Goal: Task Accomplishment & Management: Use online tool/utility

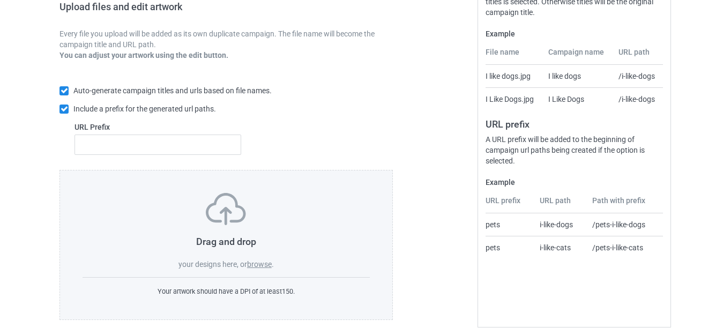
scroll to position [187, 0]
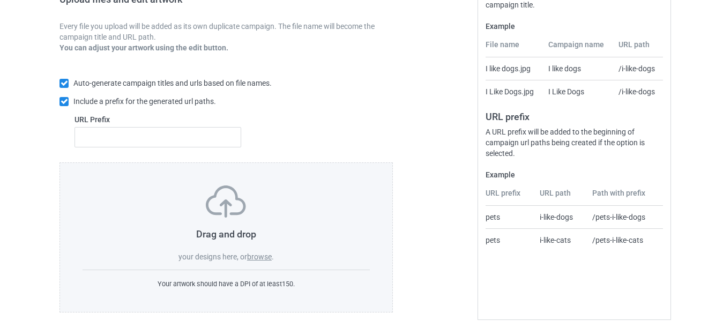
click at [253, 253] on label "browse" at bounding box center [259, 256] width 25 height 9
click at [261, 255] on label "browse" at bounding box center [259, 256] width 25 height 9
click at [0, 0] on input "browse" at bounding box center [0, 0] width 0 height 0
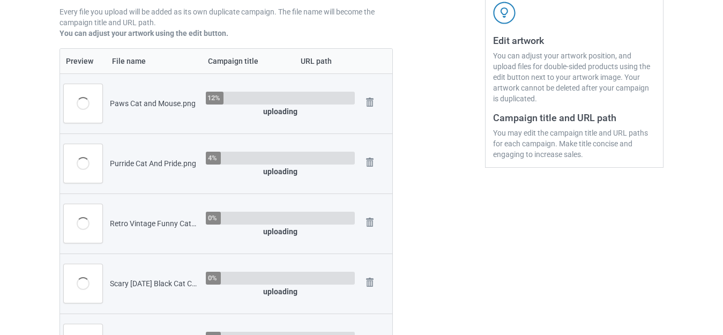
scroll to position [133, 0]
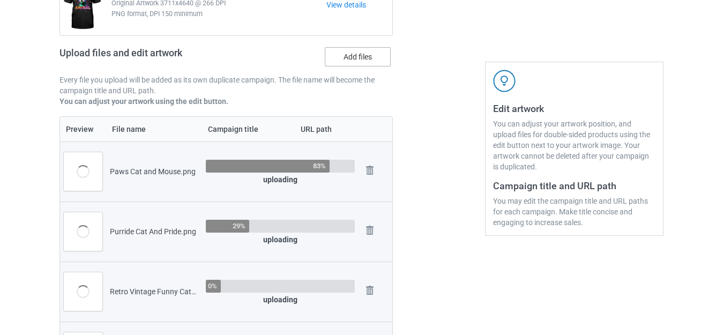
click at [363, 54] on label "Add files" at bounding box center [358, 56] width 66 height 19
click at [0, 0] on input "Add files" at bounding box center [0, 0] width 0 height 0
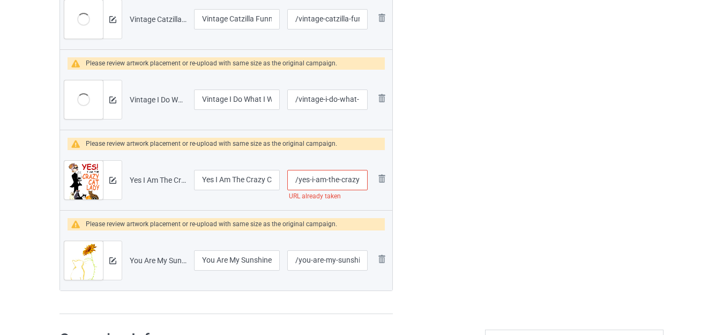
scroll to position [1286, 0]
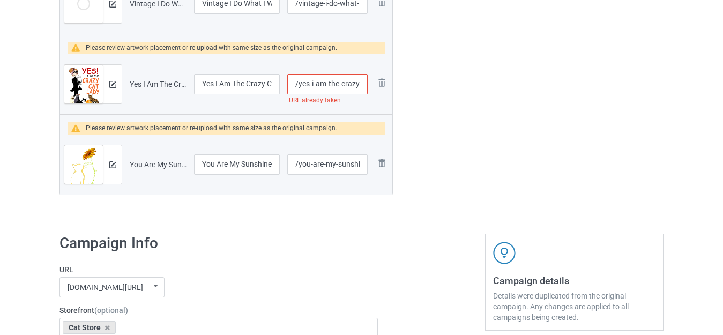
click at [364, 81] on input "/yes-i-am-the-crazy-cat-[DEMOGRAPHIC_DATA]" at bounding box center [327, 84] width 80 height 20
click at [346, 82] on input "/yes-i-am-the-crazy-cat-[DEMOGRAPHIC_DATA]" at bounding box center [327, 84] width 80 height 20
click at [346, 83] on input "/yes-i-am-the-crazy-cat-[DEMOGRAPHIC_DATA]" at bounding box center [327, 84] width 80 height 20
type input "/yes-i-am-the-cat-lady"
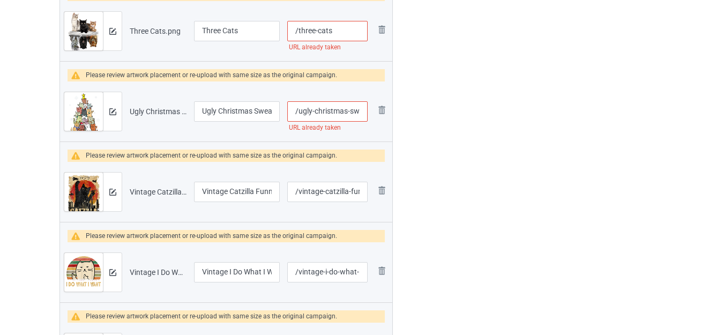
scroll to position [1071, 0]
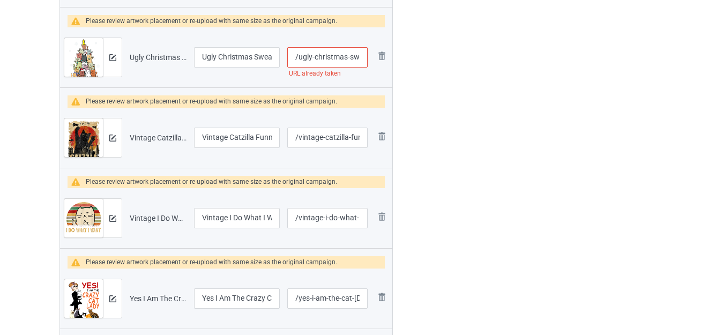
click at [355, 54] on input "/ugly-christmas-sweater-cat-tree" at bounding box center [327, 57] width 80 height 20
type input "/ugly-christmas--cat-tree"
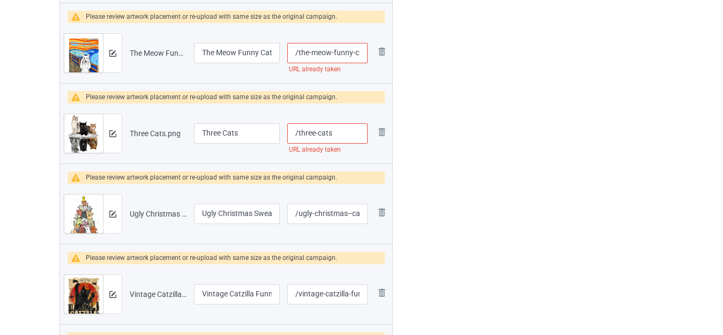
scroll to position [911, 0]
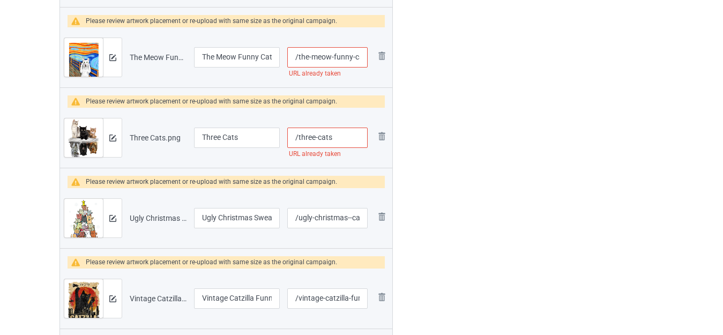
click at [341, 136] on input "/three-cats" at bounding box center [327, 137] width 80 height 20
type input "/three-catse"
click at [346, 56] on input "/the-meow-funny-cat" at bounding box center [327, 57] width 80 height 20
type input "/the-meow--cat"
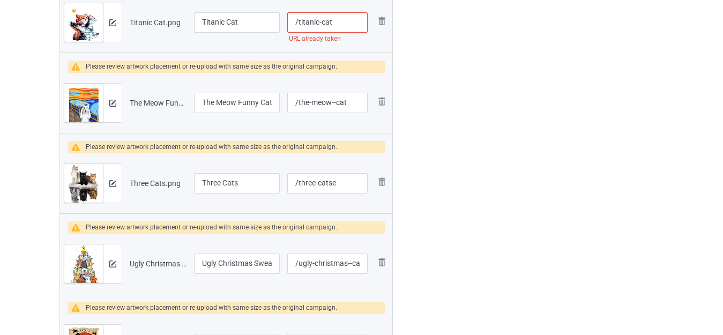
scroll to position [803, 0]
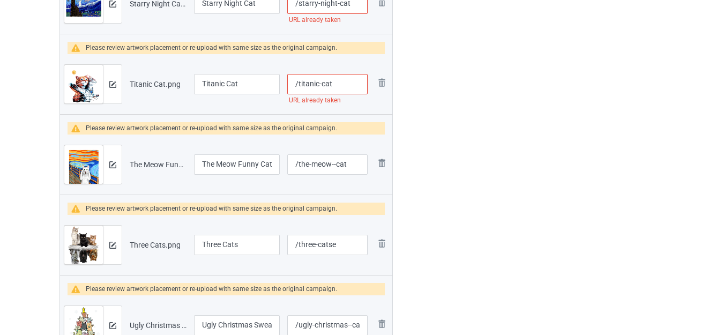
click at [339, 84] on input "/titanic-cat" at bounding box center [327, 84] width 80 height 20
type input "/titanic-cate"
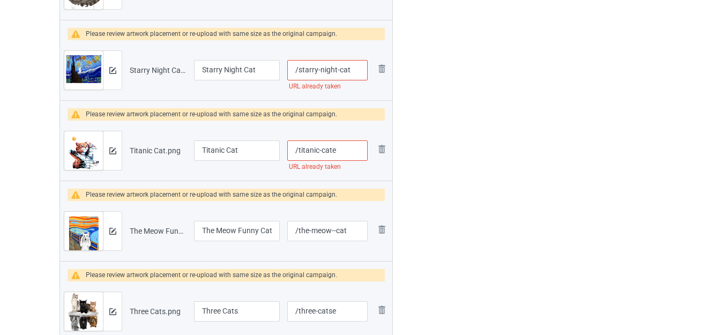
scroll to position [696, 0]
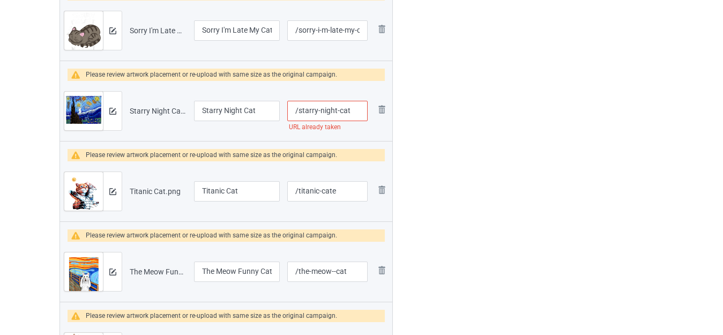
click at [354, 108] on input "/starry-night-cat" at bounding box center [327, 111] width 80 height 20
type input "/starry-night-cate"
click at [448, 105] on div at bounding box center [438, 97] width 77 height 1437
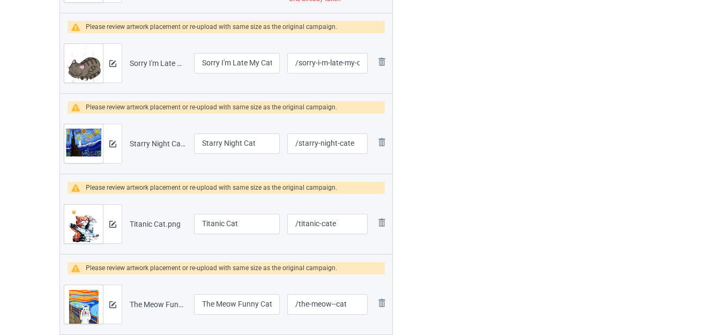
scroll to position [589, 0]
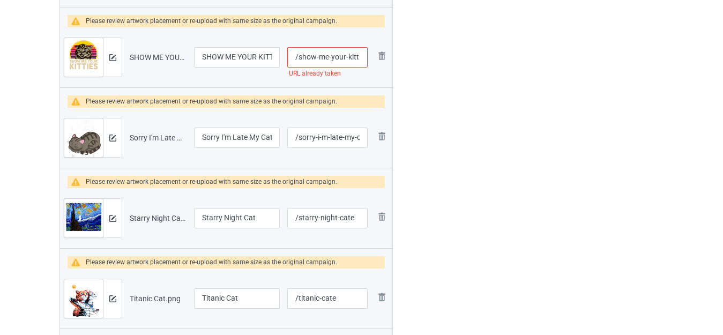
click at [357, 57] on input "/show-me-your-kitties" at bounding box center [327, 57] width 80 height 20
type input "/show-me-your-"
click at [452, 70] on div at bounding box center [438, 204] width 77 height 1437
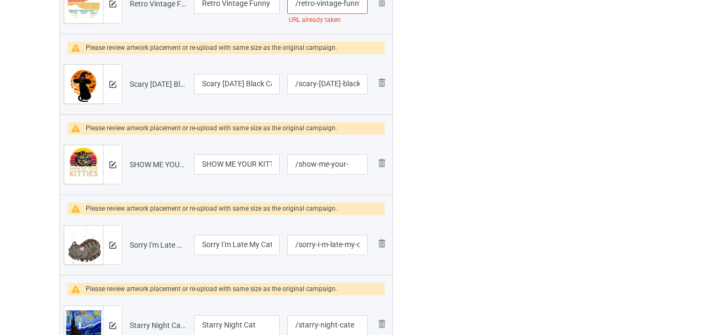
scroll to position [375, 0]
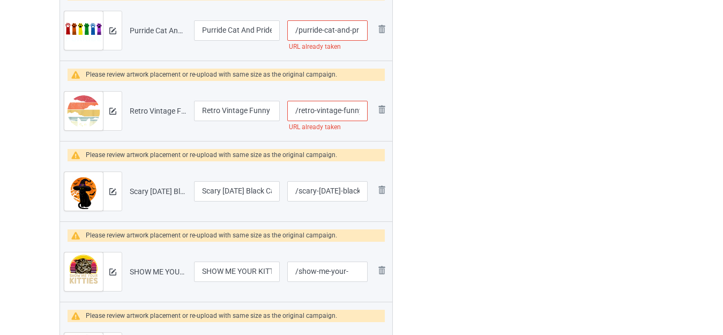
click at [352, 110] on input "/retro-vintage-funny-cat" at bounding box center [327, 111] width 80 height 20
type input "/retro-vintage--cat"
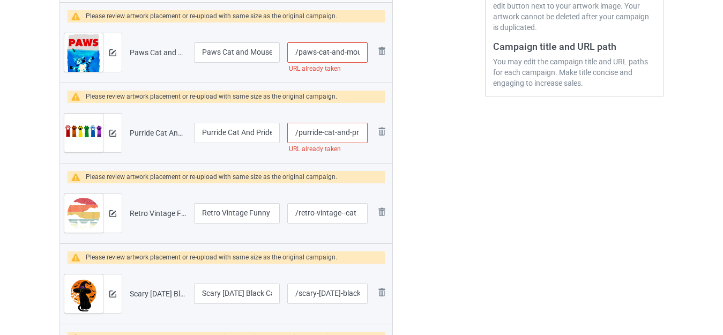
scroll to position [268, 0]
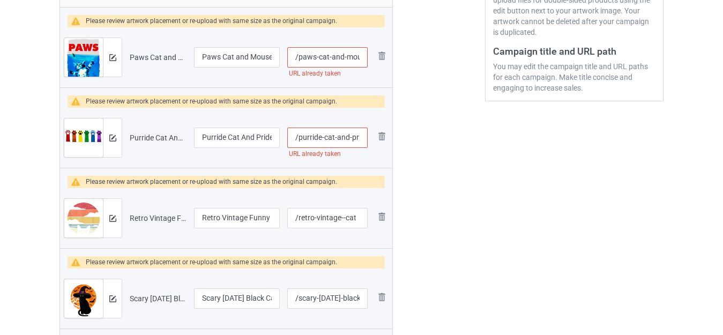
click at [342, 136] on input "/purride-cat-and-pride" at bounding box center [327, 137] width 80 height 20
type input "/purride-cat--pride"
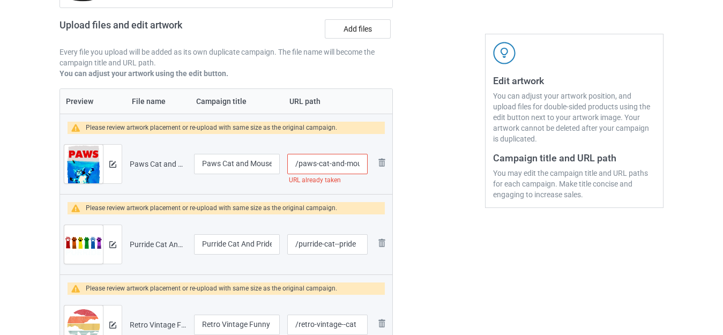
scroll to position [161, 0]
click at [334, 163] on input "/paws-cat-and-mouse" at bounding box center [327, 164] width 80 height 20
type input "/paws-cat--mouse"
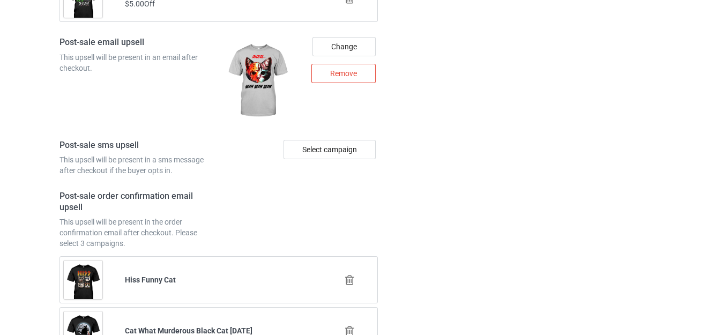
scroll to position [2746, 0]
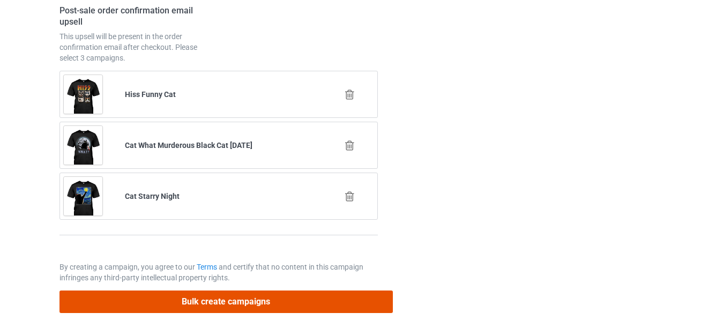
click at [276, 301] on button "Bulk create campaigns" at bounding box center [225, 301] width 333 height 22
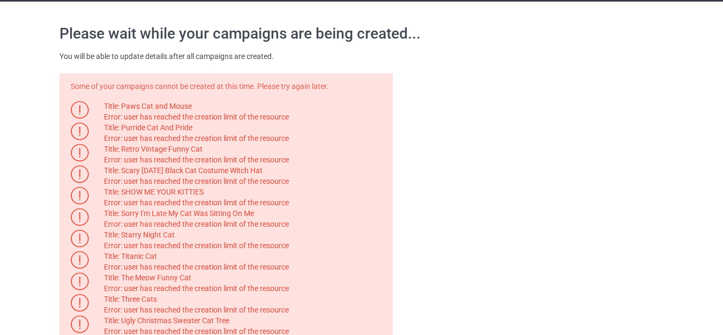
scroll to position [0, 0]
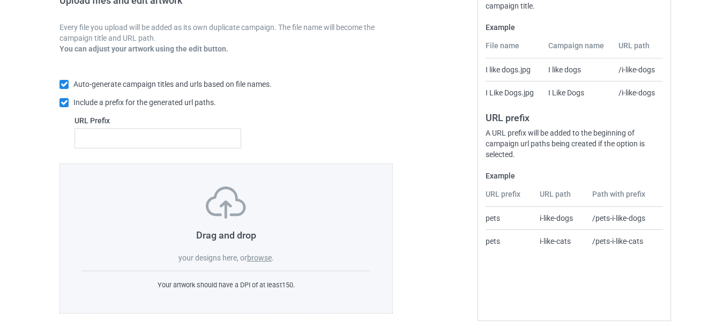
scroll to position [187, 0]
click at [254, 256] on label "browse" at bounding box center [259, 256] width 25 height 9
click at [0, 0] on input "browse" at bounding box center [0, 0] width 0 height 0
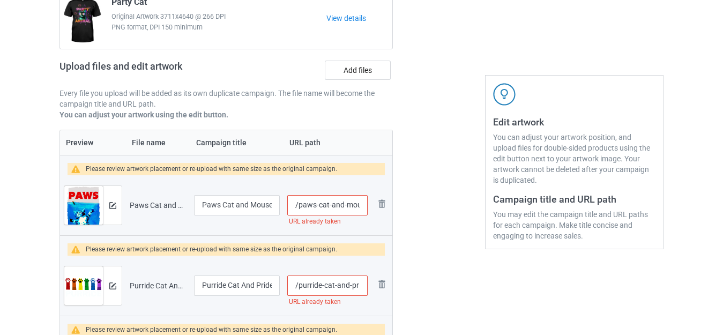
scroll to position [204, 0]
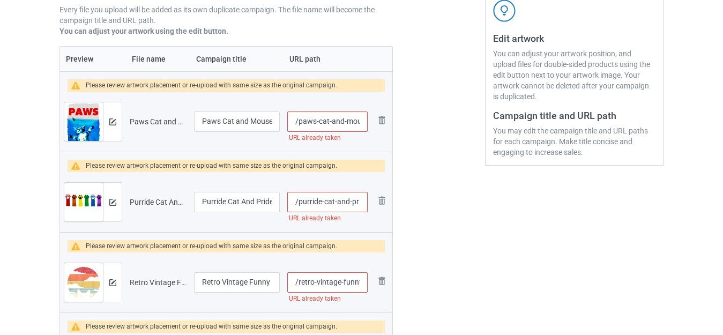
click at [355, 123] on input "/paws-cat-and-mouse" at bounding box center [327, 121] width 80 height 20
click at [341, 121] on input "/paws-cat-and-mouse" at bounding box center [327, 121] width 80 height 20
click at [343, 202] on input "/purride-cat-and-pride" at bounding box center [327, 202] width 80 height 20
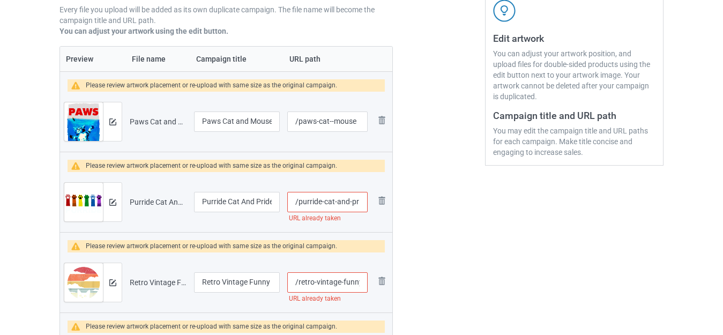
type input "/paws-cat-mouse"
click at [343, 202] on input "/purride-cat-and-pride" at bounding box center [327, 202] width 80 height 20
click at [324, 202] on input "/" at bounding box center [327, 202] width 80 height 20
type input "/bn"
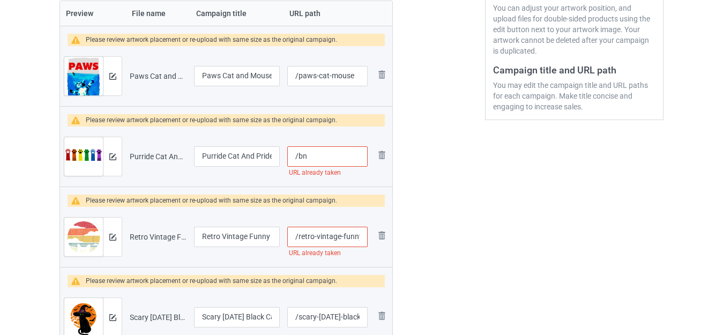
scroll to position [311, 0]
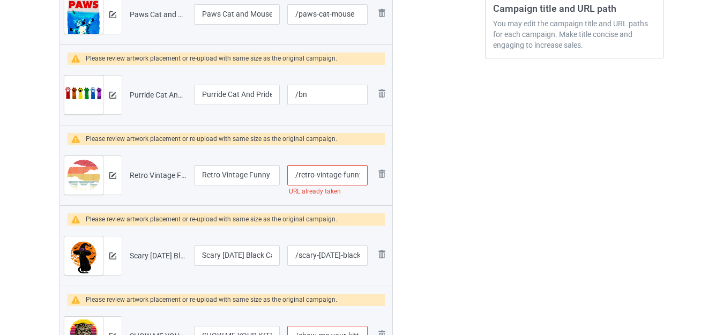
click at [349, 175] on input "/retro-vintage-funny-cat" at bounding box center [327, 175] width 80 height 20
type input "/retro-vintage--cat"
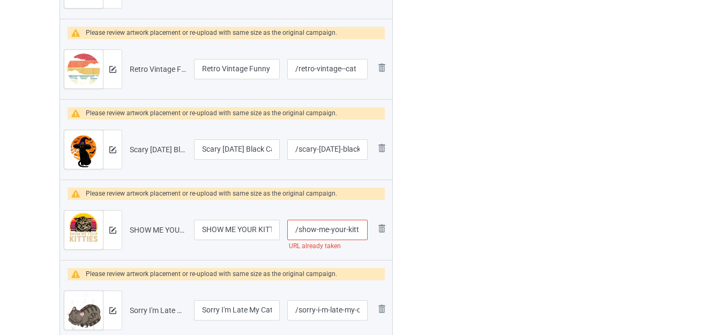
scroll to position [418, 0]
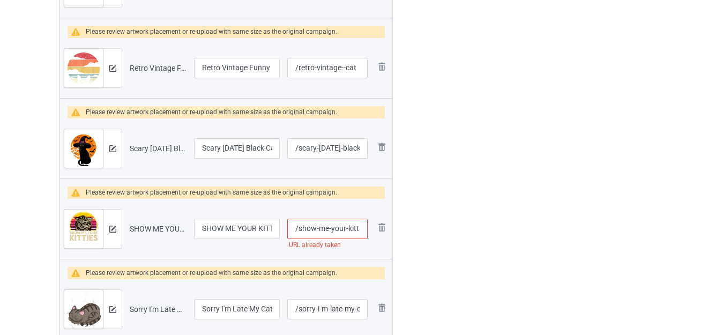
click at [338, 228] on input "/show-me-your-kitties" at bounding box center [327, 229] width 80 height 20
click at [351, 228] on input "/show-me-your-kitties" at bounding box center [327, 229] width 80 height 20
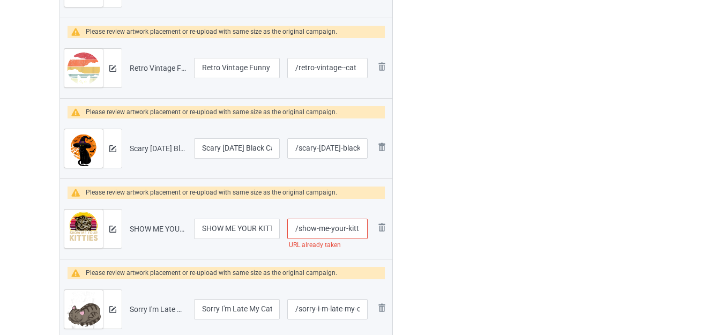
click at [353, 228] on input "/show-me-your-kitties" at bounding box center [327, 229] width 80 height 20
type input "/show-me-your-"
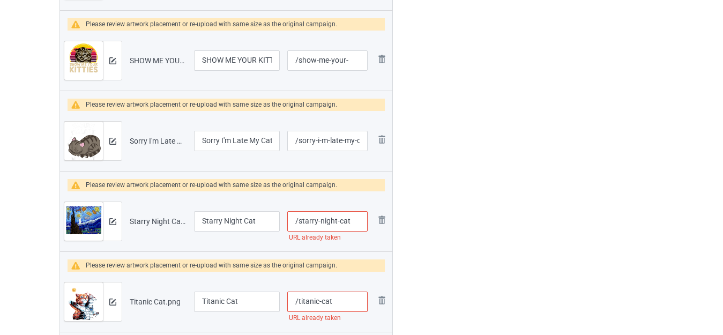
scroll to position [632, 0]
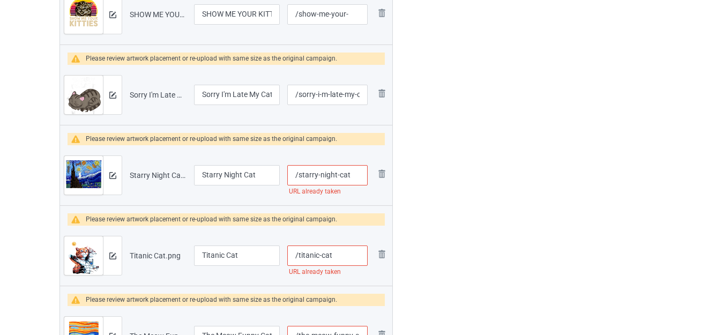
click at [353, 176] on input "/starry-night-cat" at bounding box center [327, 175] width 80 height 20
type input "/starry-night-cate"
click at [339, 252] on input "/titanic-cat" at bounding box center [327, 255] width 80 height 20
type input "/titanic-cate"
click at [465, 225] on div at bounding box center [438, 161] width 77 height 1437
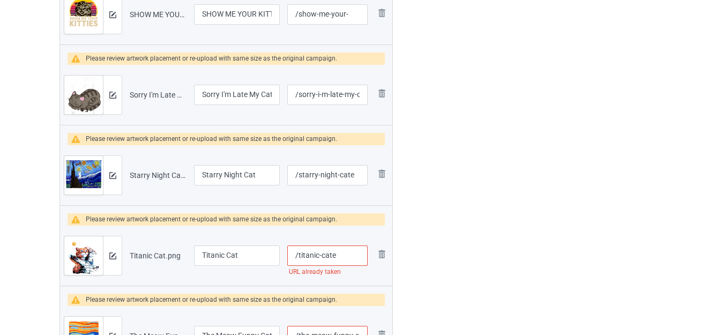
scroll to position [739, 0]
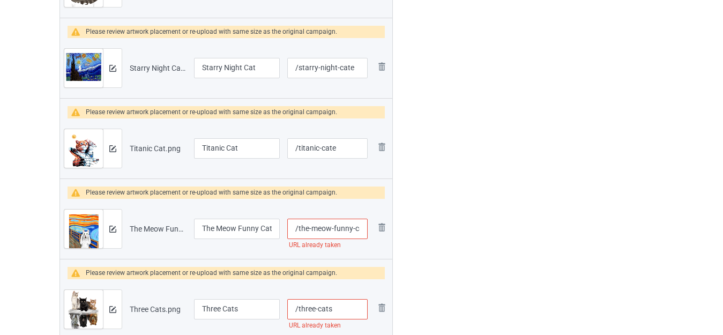
click at [349, 228] on input "/the-meow-funny-cat" at bounding box center [327, 229] width 80 height 20
type input "/the-meow--cat"
click at [462, 214] on div at bounding box center [438, 54] width 77 height 1437
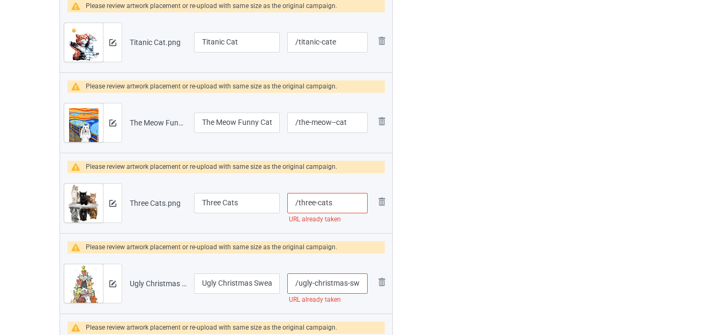
scroll to position [846, 0]
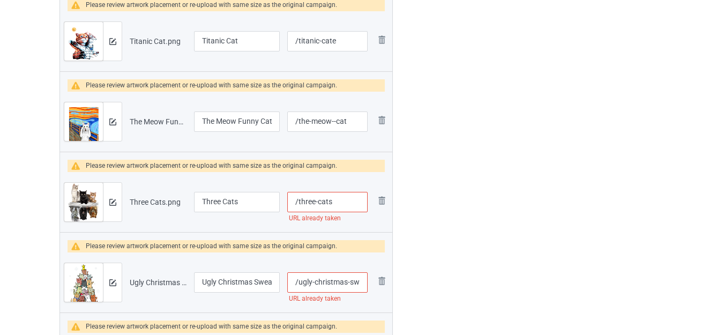
click at [341, 202] on input "/three-cats" at bounding box center [327, 202] width 80 height 20
type input "/three-catse"
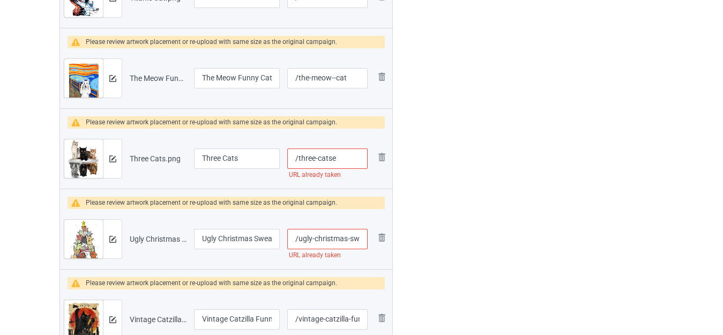
scroll to position [953, 0]
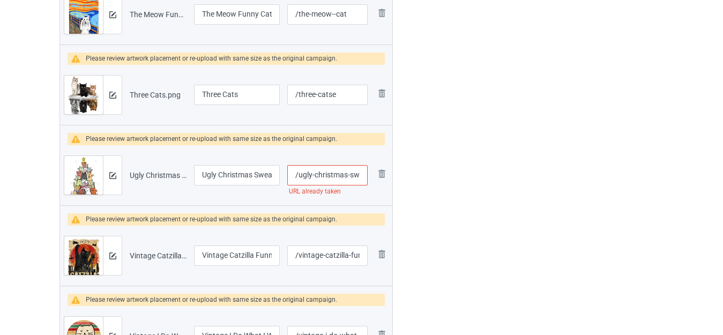
click at [351, 175] on input "/ugly-christmas-sweater-cat-tree" at bounding box center [327, 175] width 80 height 20
click at [352, 175] on input "/ugly-christmas-sweater-cat-tree" at bounding box center [327, 175] width 80 height 20
type input "/ugly-christmas-e-cat-tree"
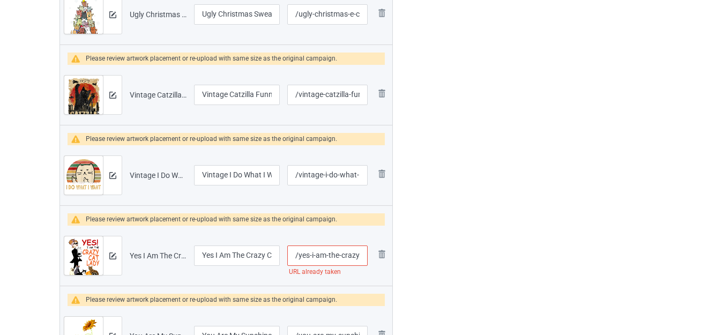
scroll to position [1168, 0]
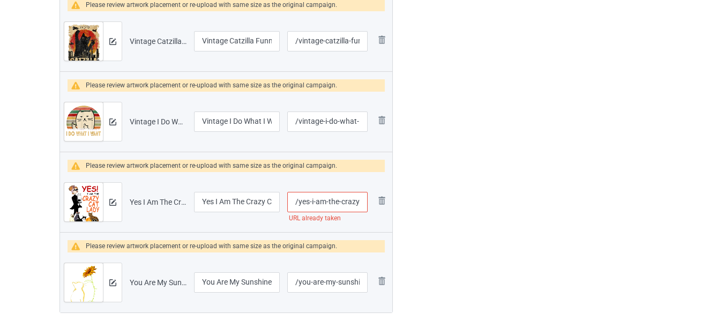
click at [333, 204] on input "/yes-i-am-the-crazy-cat-[DEMOGRAPHIC_DATA]" at bounding box center [327, 202] width 80 height 20
click at [349, 203] on input "/yes-i-am-the-crazy-cat-[DEMOGRAPHIC_DATA]" at bounding box center [327, 202] width 80 height 20
type input "/yes-i-am-the--cat-[DEMOGRAPHIC_DATA]"
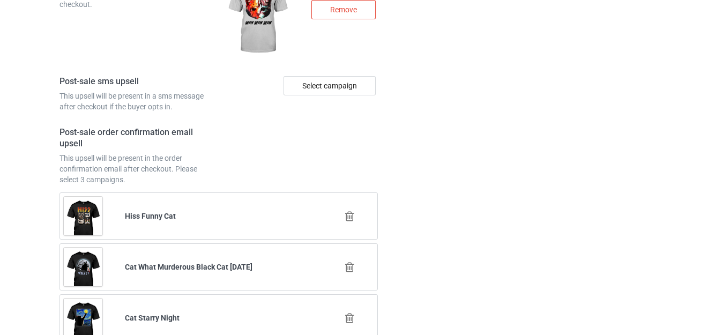
scroll to position [2746, 0]
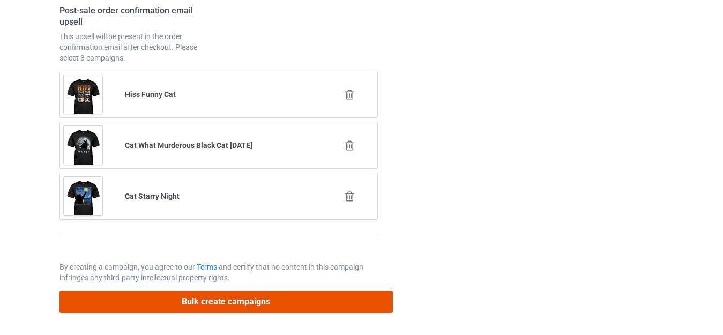
click at [272, 301] on button "Bulk create campaigns" at bounding box center [225, 301] width 333 height 22
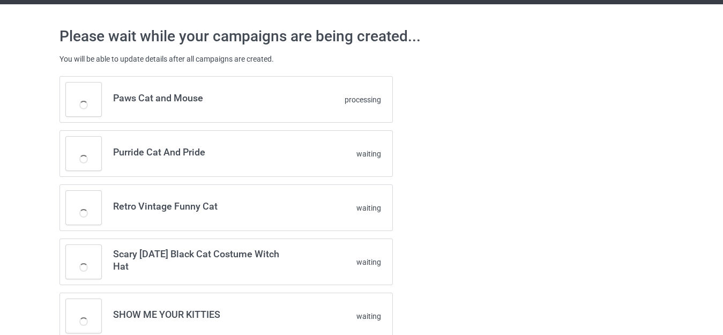
scroll to position [0, 0]
